Goal: Check status: Check status

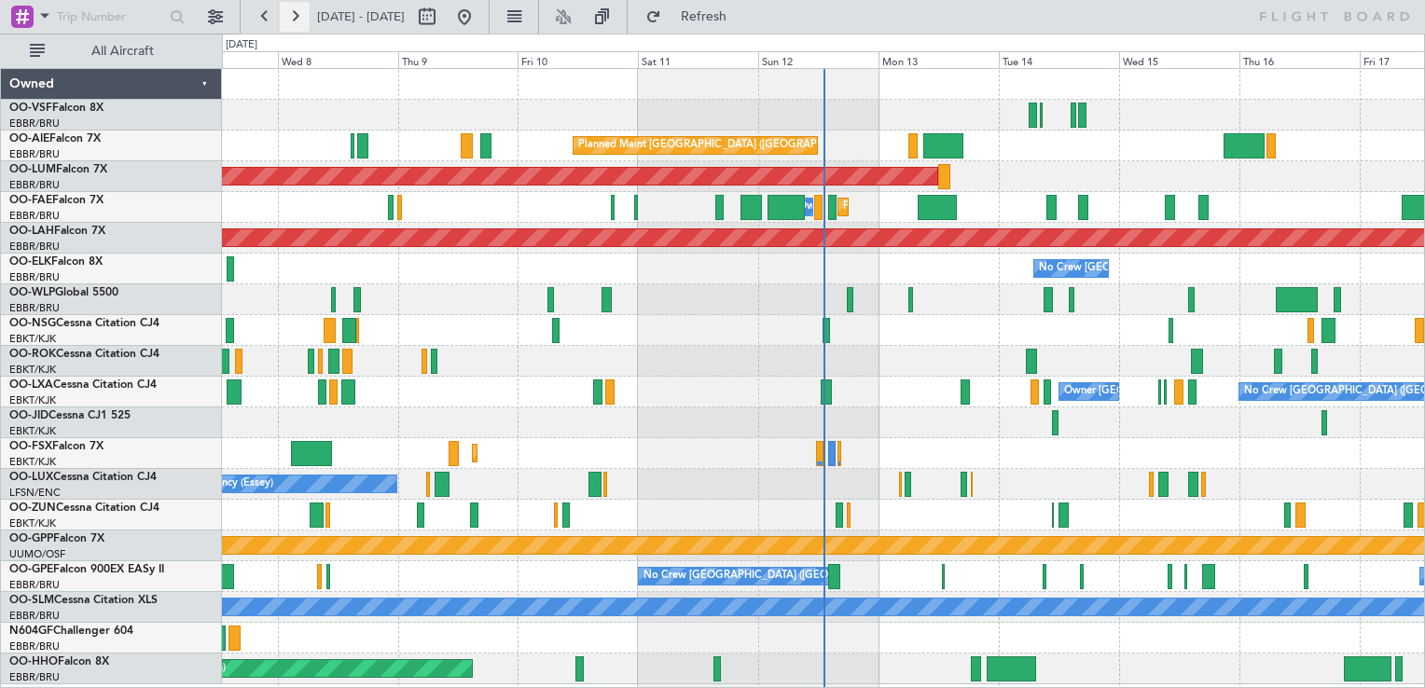
click at [287, 9] on button at bounding box center [295, 17] width 30 height 30
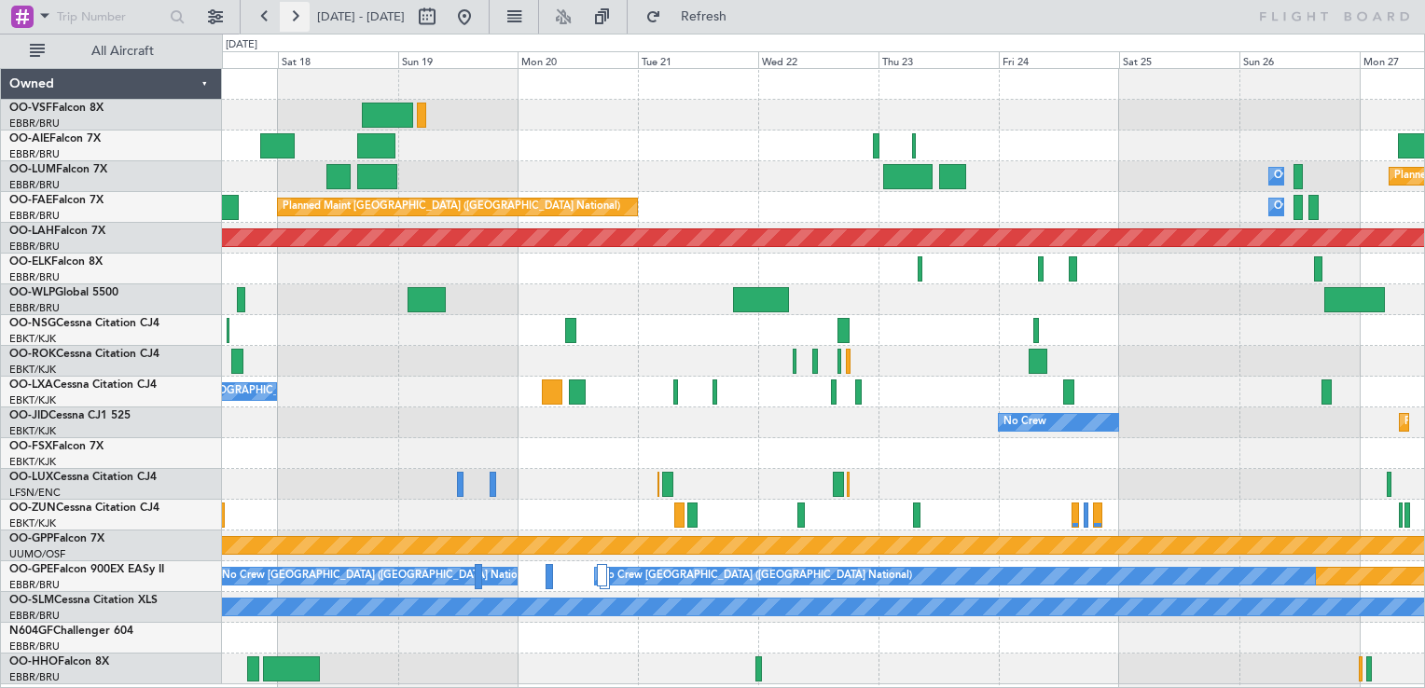
click at [291, 24] on button at bounding box center [295, 17] width 30 height 30
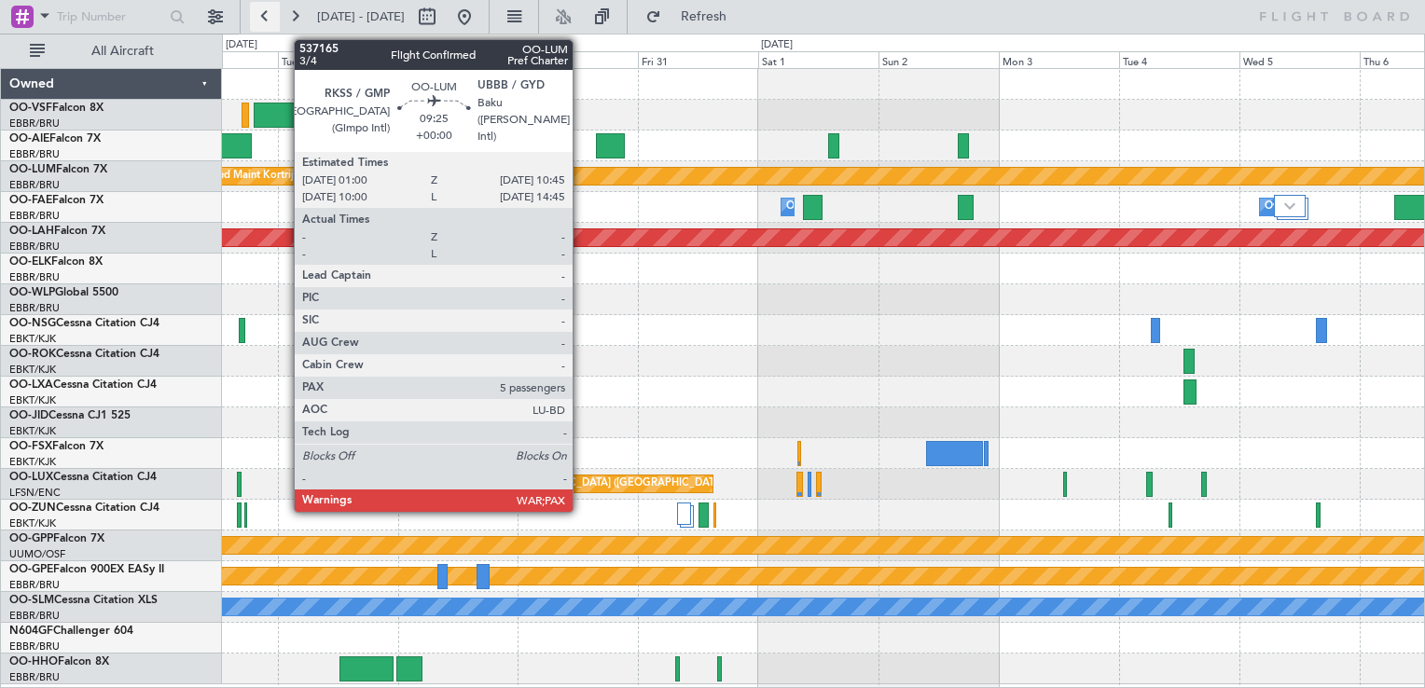
click at [267, 17] on button at bounding box center [265, 17] width 30 height 30
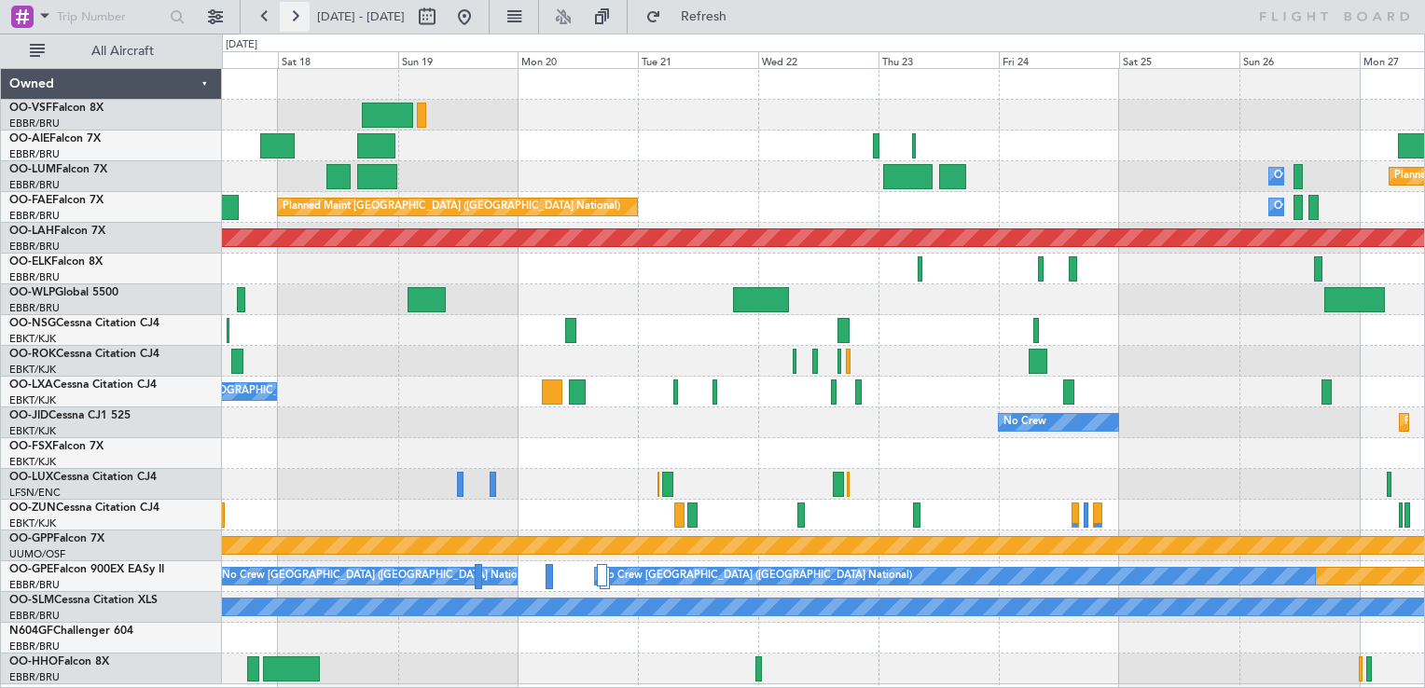
click at [294, 21] on button at bounding box center [295, 17] width 30 height 30
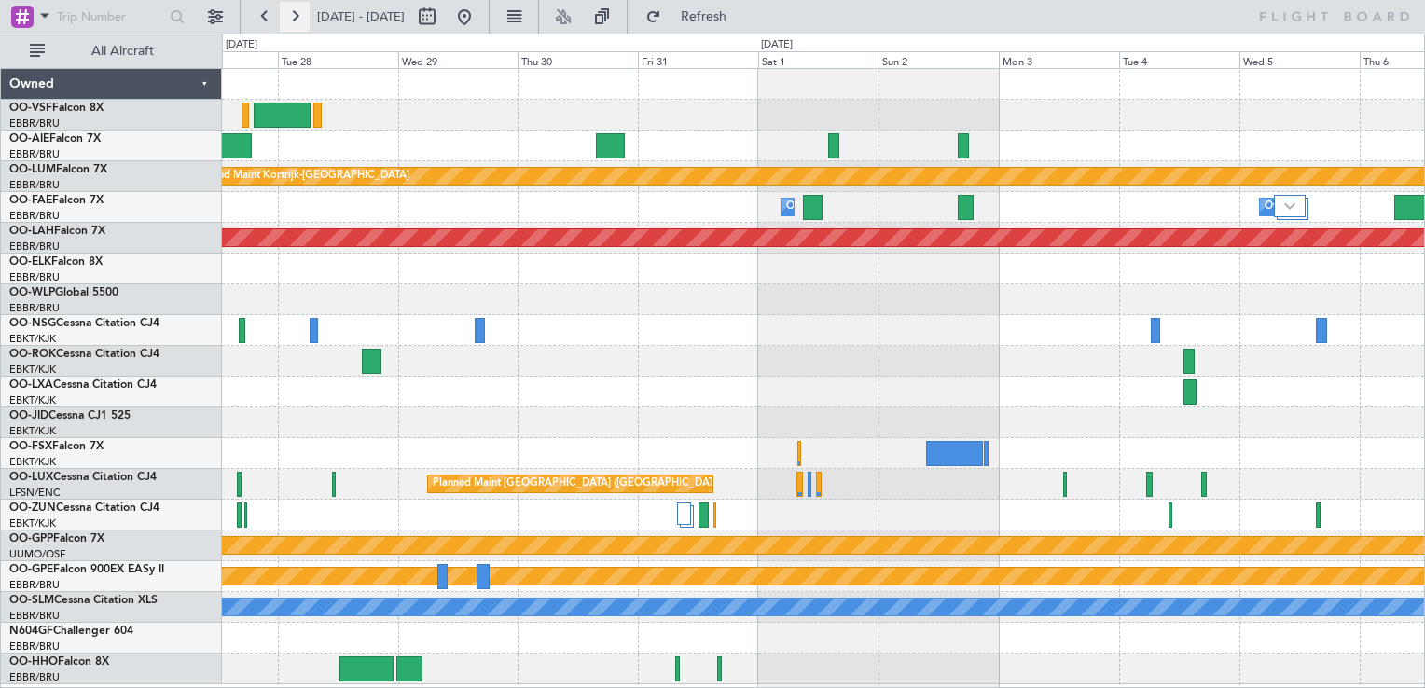
click at [299, 19] on button at bounding box center [295, 17] width 30 height 30
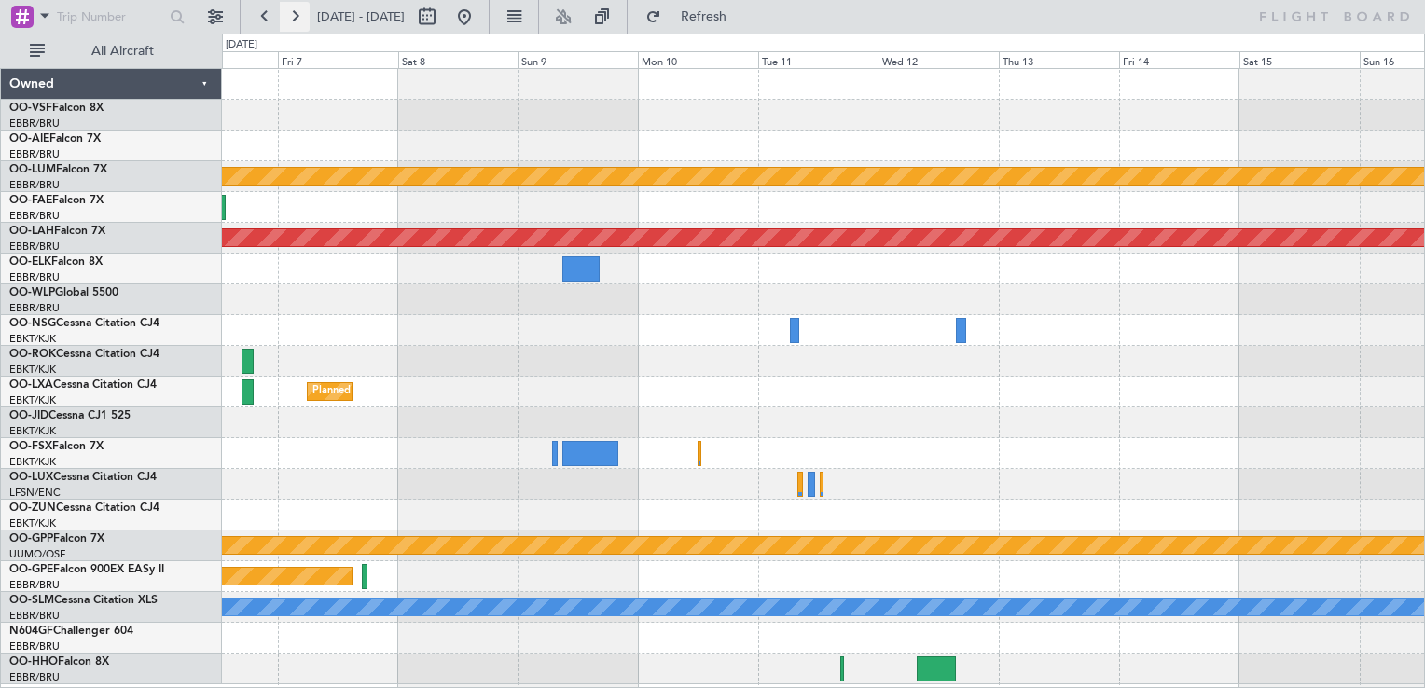
click at [291, 16] on button at bounding box center [295, 17] width 30 height 30
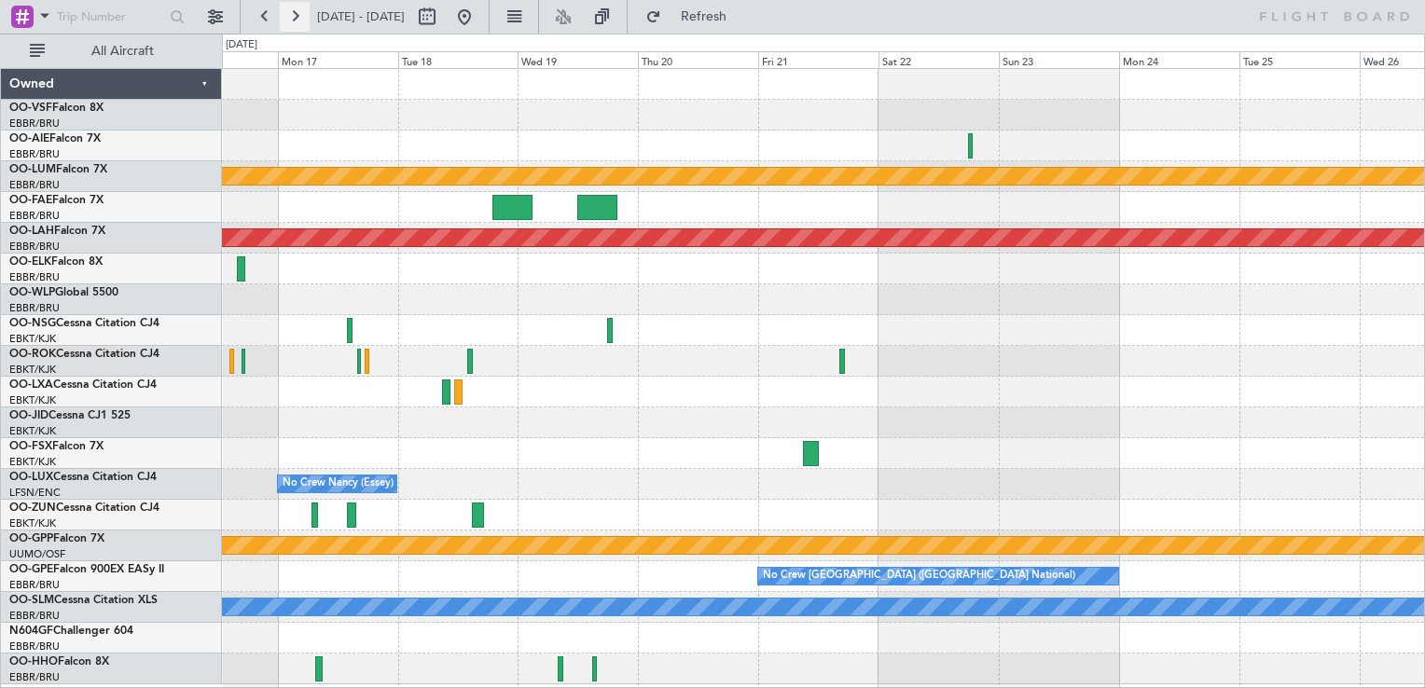
click at [291, 16] on button at bounding box center [295, 17] width 30 height 30
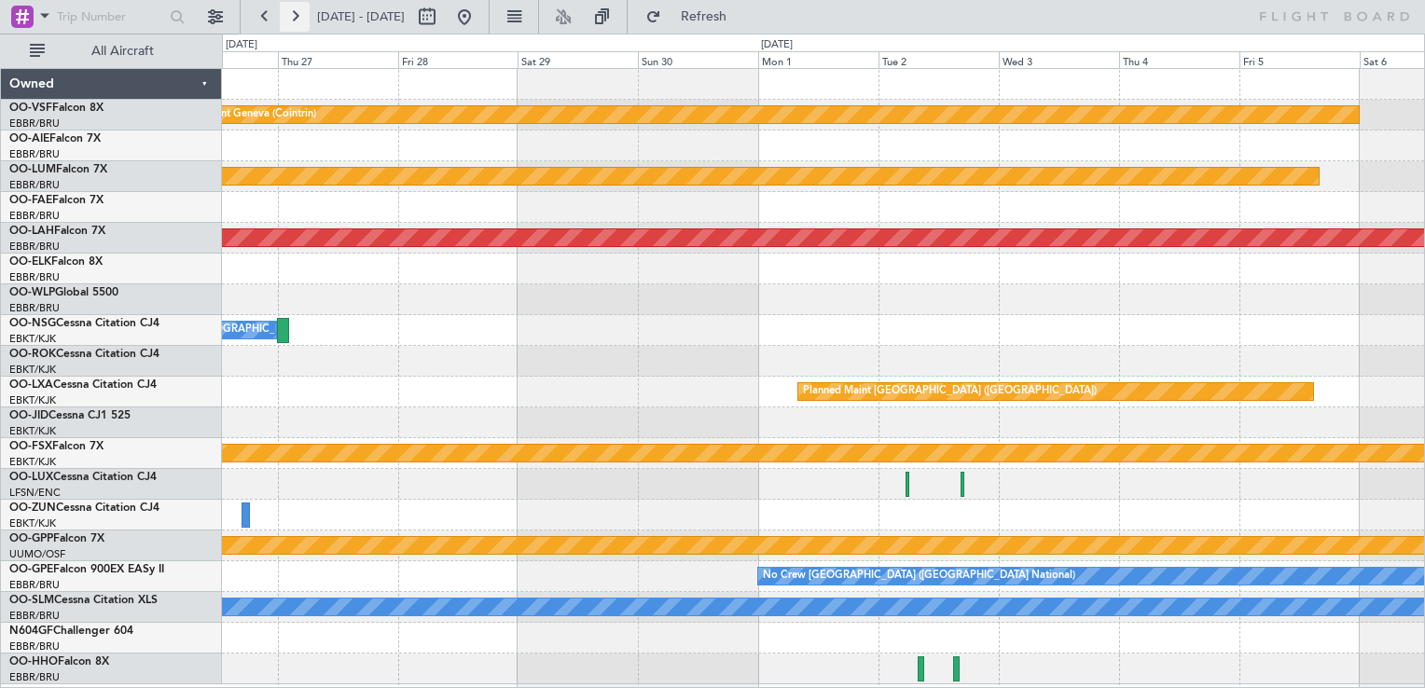
click at [291, 16] on button at bounding box center [295, 17] width 30 height 30
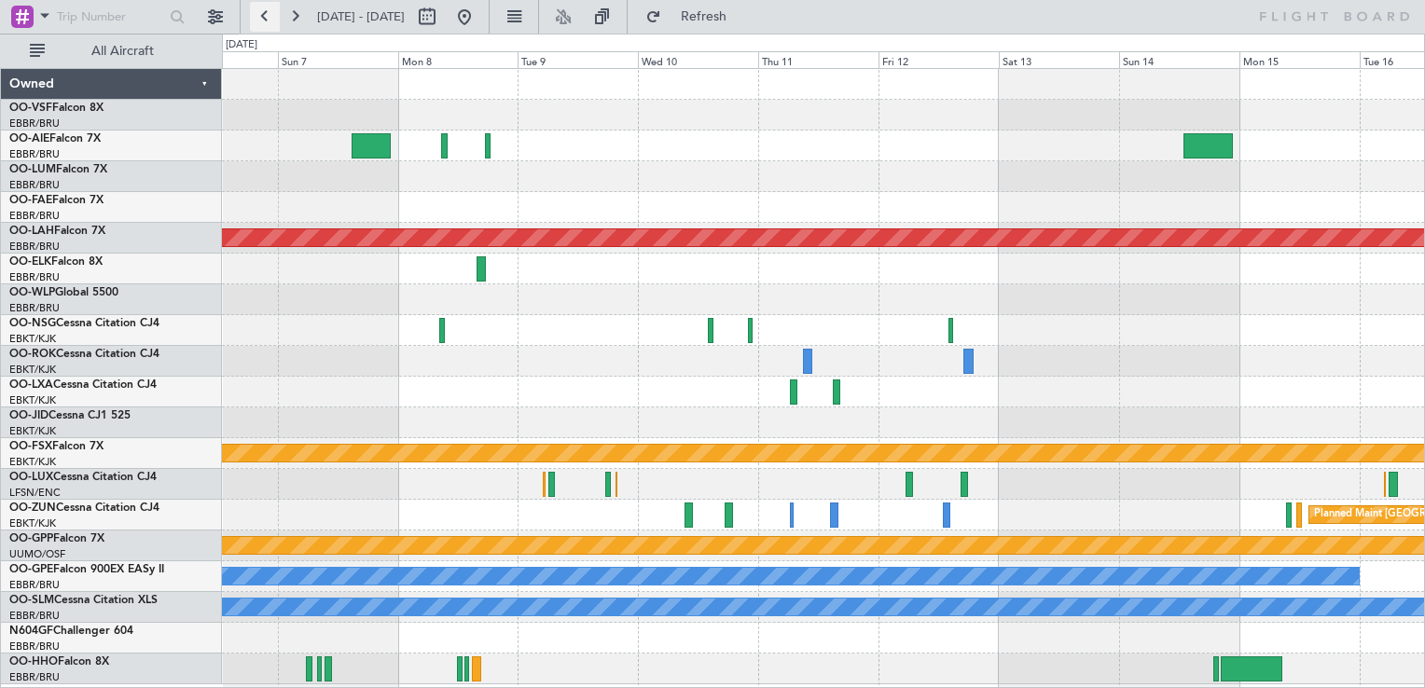
click at [269, 15] on button at bounding box center [265, 17] width 30 height 30
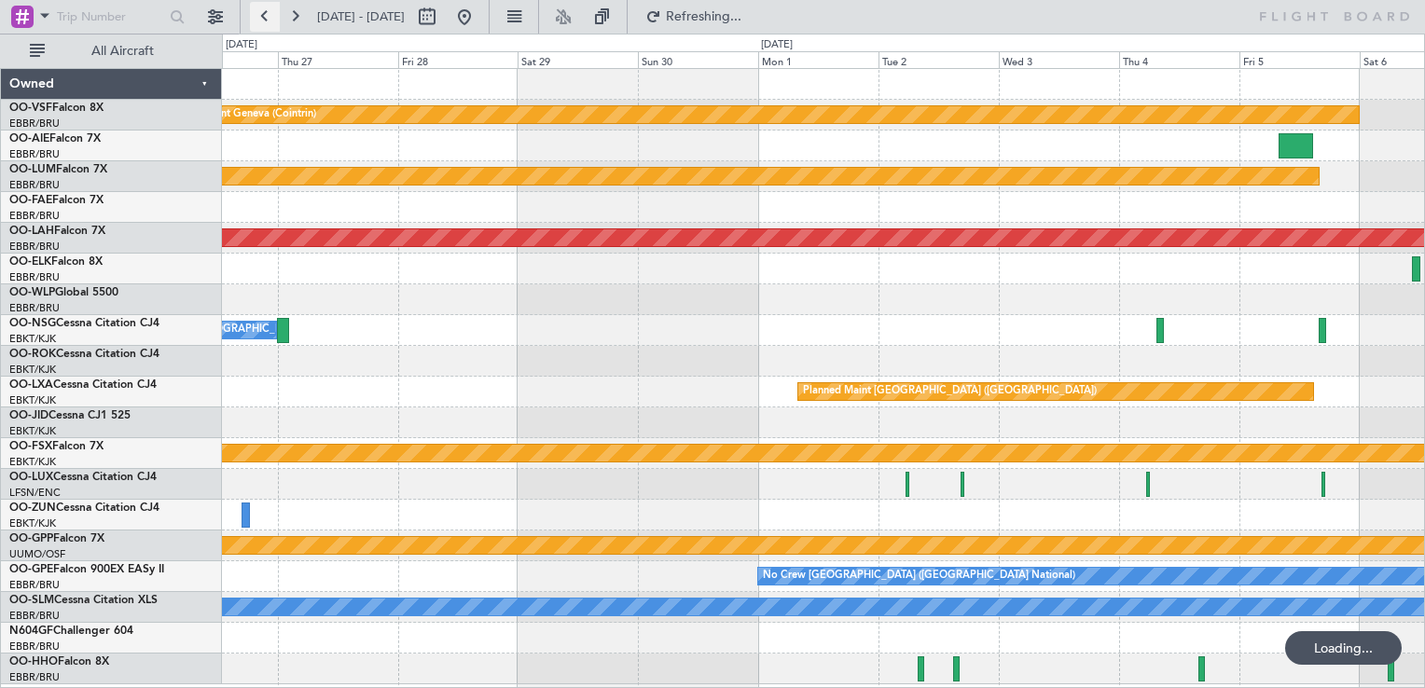
click at [269, 15] on button at bounding box center [265, 17] width 30 height 30
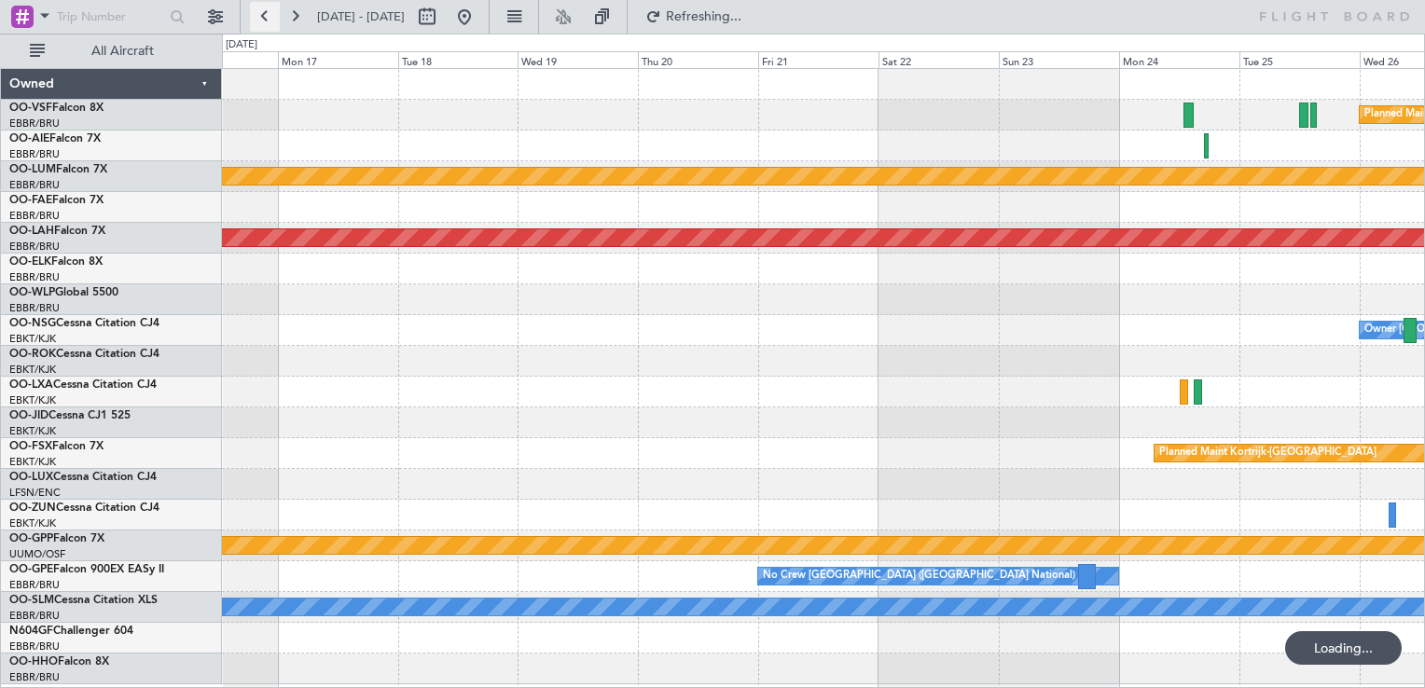
click at [269, 15] on button at bounding box center [265, 17] width 30 height 30
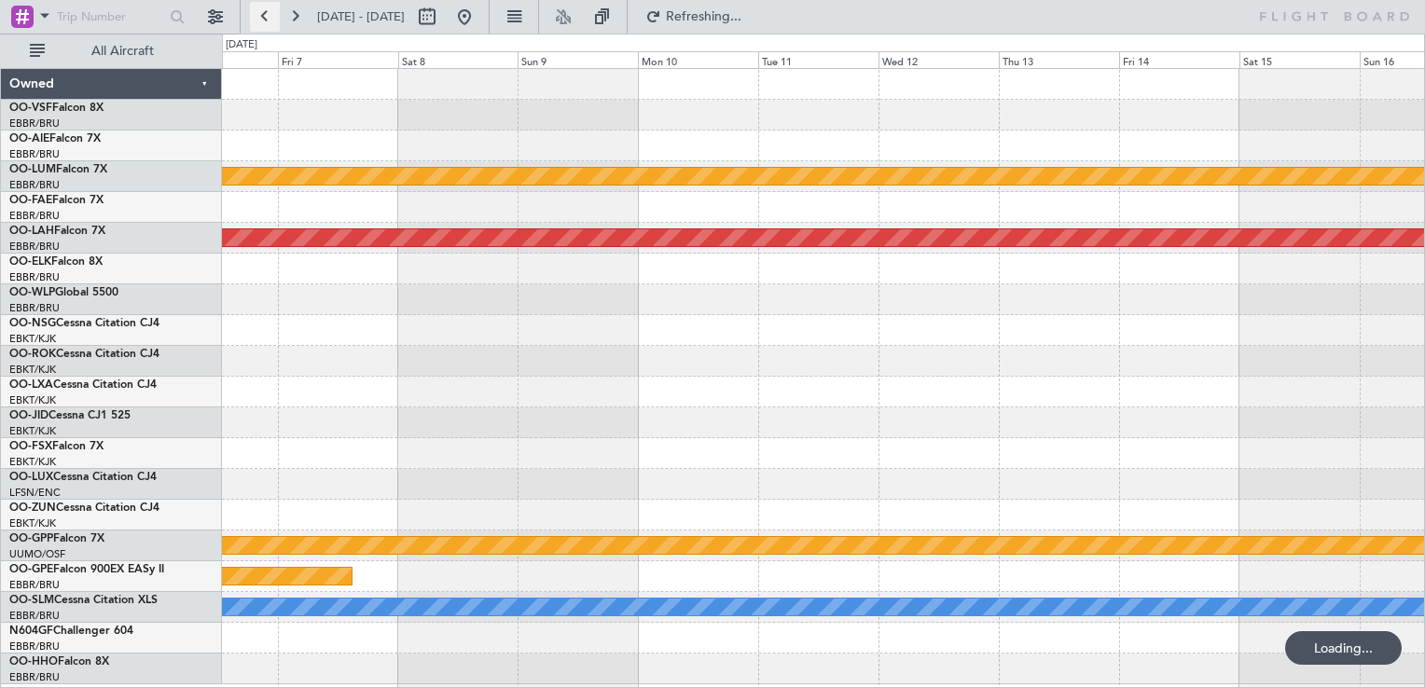
click at [269, 15] on button at bounding box center [265, 17] width 30 height 30
